Goal: Use online tool/utility: Utilize a website feature to perform a specific function

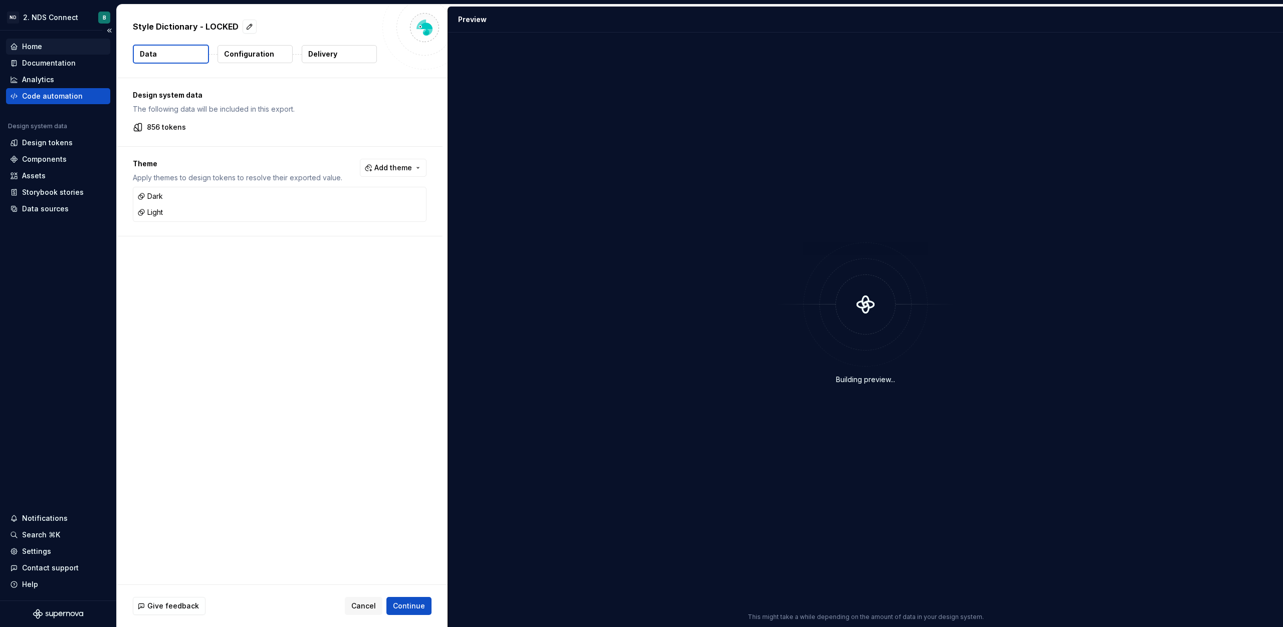
click at [34, 50] on div "Home" at bounding box center [32, 47] width 20 height 10
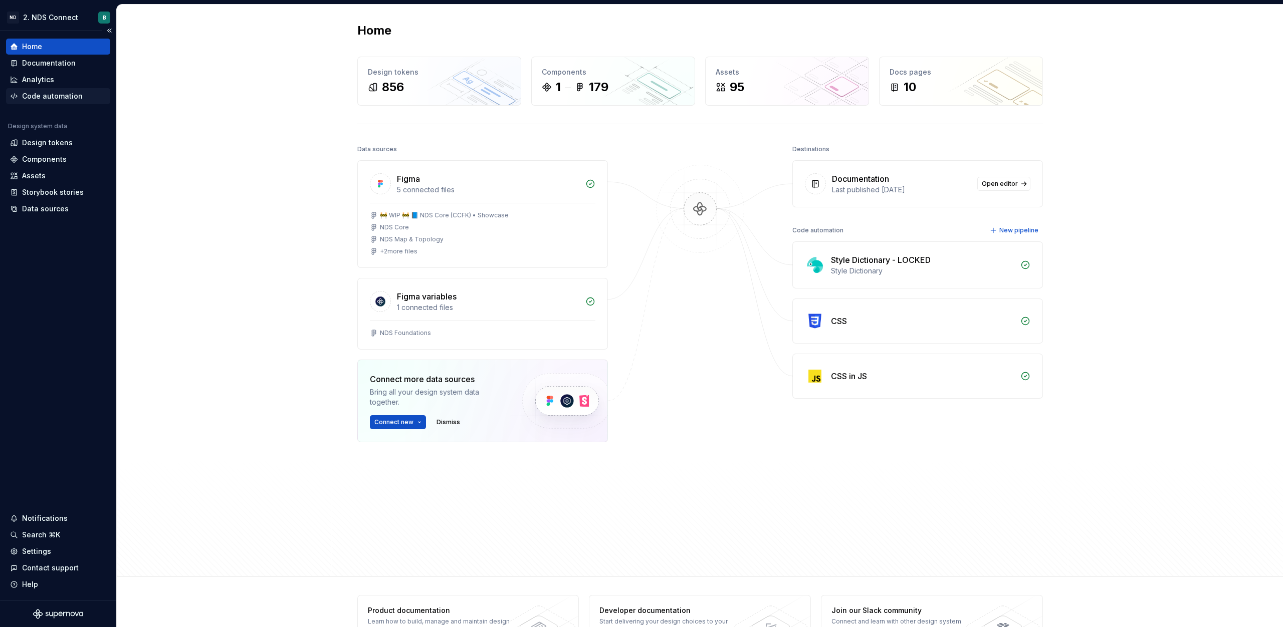
click at [42, 100] on div "Code automation" at bounding box center [52, 96] width 61 height 10
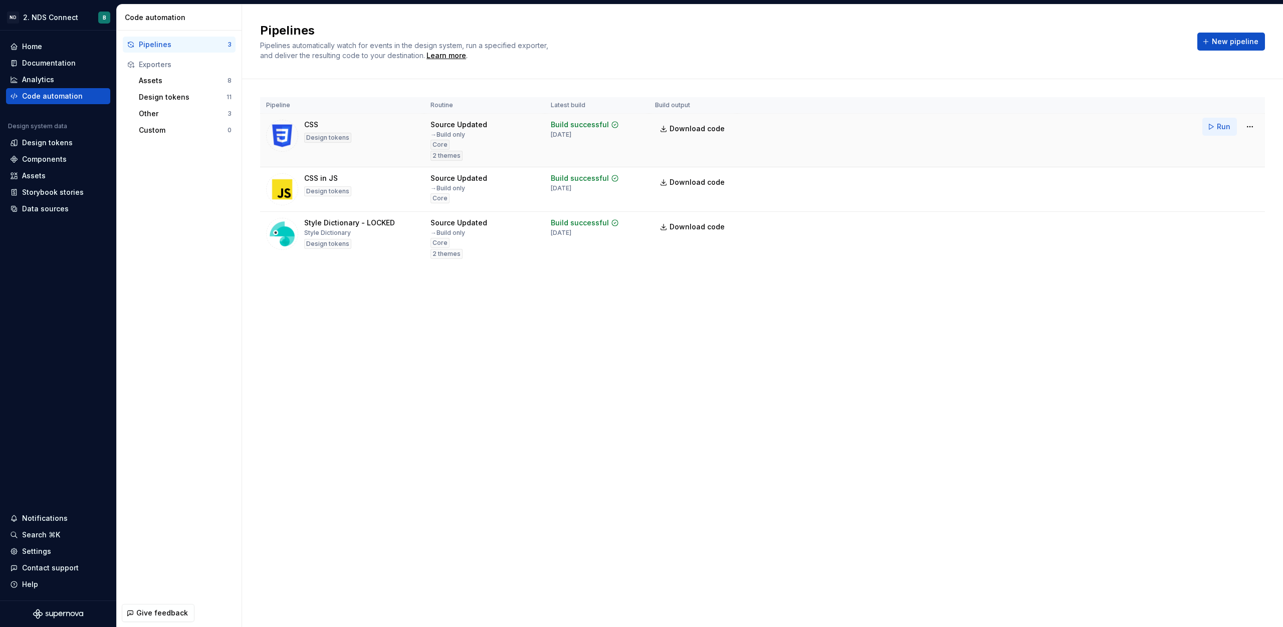
click at [1211, 128] on button "Run" at bounding box center [1219, 127] width 35 height 18
click at [722, 127] on link "Download code" at bounding box center [693, 129] width 76 height 18
click at [1221, 181] on span "Run" at bounding box center [1224, 180] width 14 height 10
